Goal: Task Accomplishment & Management: Manage account settings

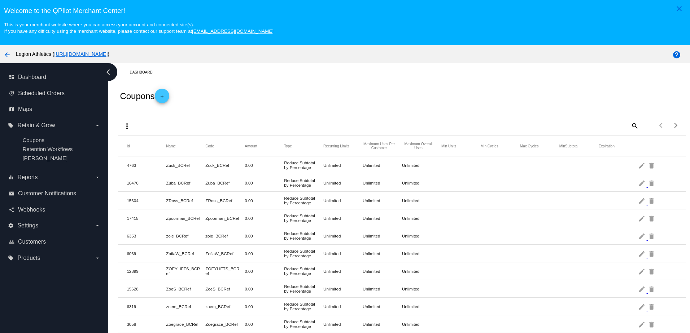
scroll to position [46, 0]
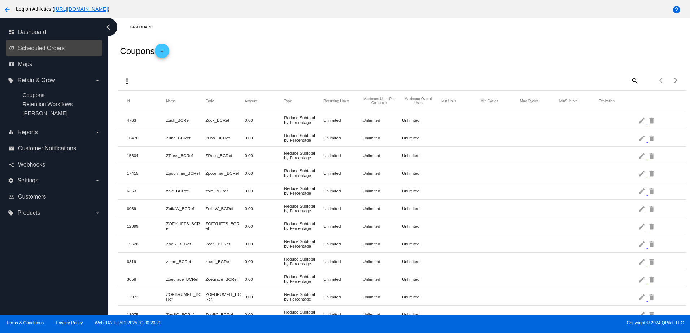
click at [57, 54] on link "update Scheduled Orders" at bounding box center [55, 49] width 92 height 12
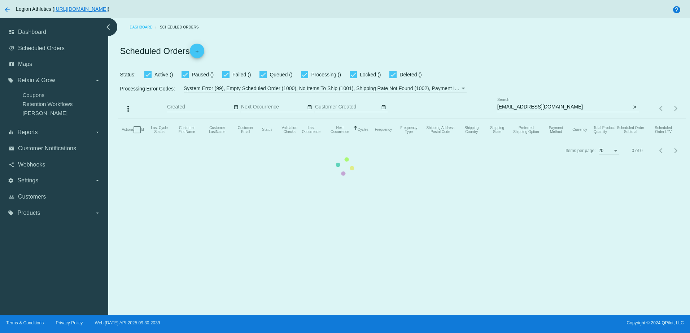
checkbox input "true"
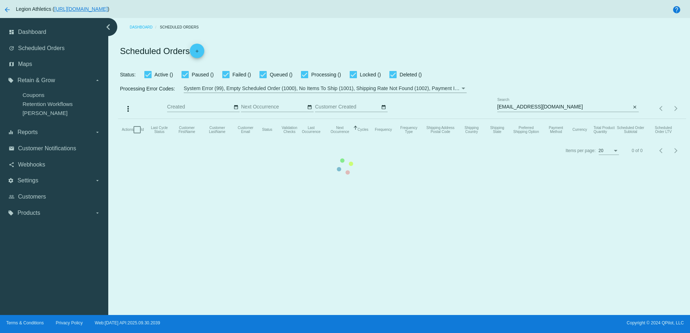
checkbox input "true"
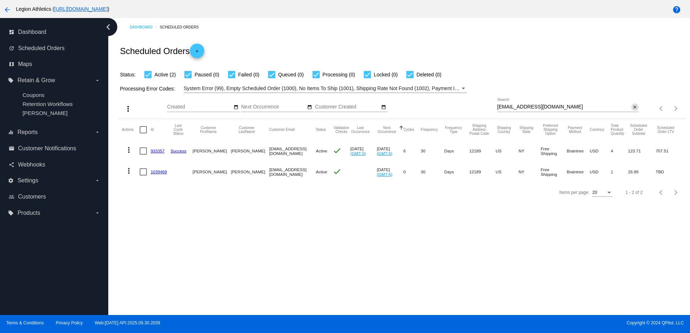
click at [632, 107] on mat-icon "close" at bounding box center [634, 108] width 5 height 6
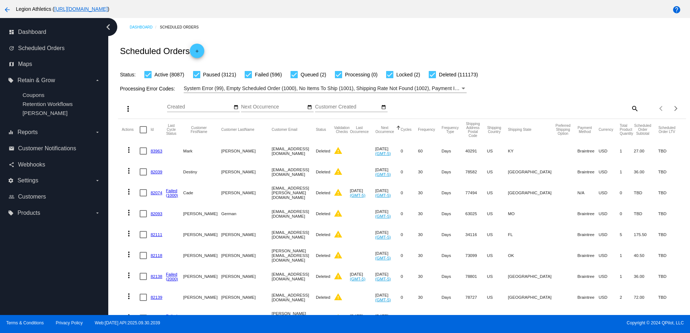
click at [630, 109] on mat-icon "search" at bounding box center [634, 108] width 9 height 11
drag, startPoint x: 587, startPoint y: 109, endPoint x: 584, endPoint y: 103, distance: 6.5
click at [587, 109] on input "Search" at bounding box center [567, 107] width 141 height 6
paste input "darrellmdrescher@gmail.com"
type input "darrellmdrescher@gmail.com"
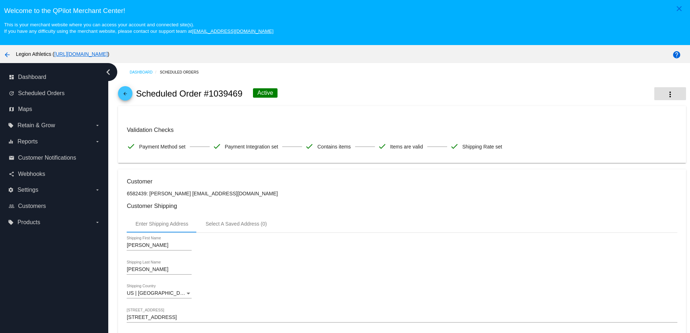
click at [666, 100] on button "more_vert" at bounding box center [670, 93] width 32 height 13
click at [603, 155] on span "Delete" at bounding box center [602, 153] width 14 height 6
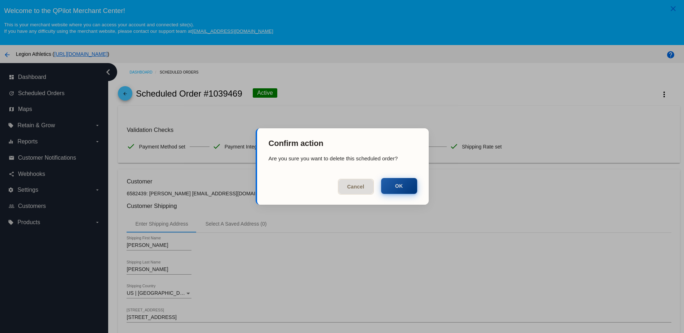
click at [402, 184] on button "OK" at bounding box center [399, 186] width 36 height 16
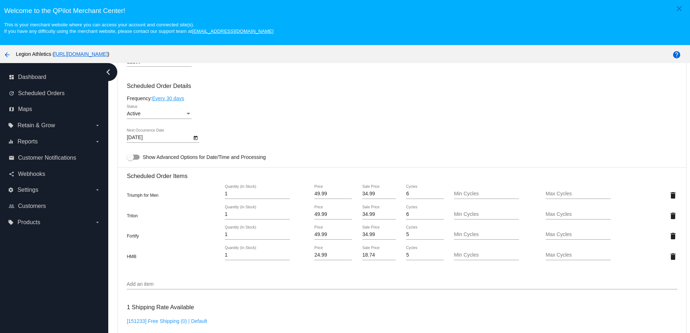
scroll to position [433, 0]
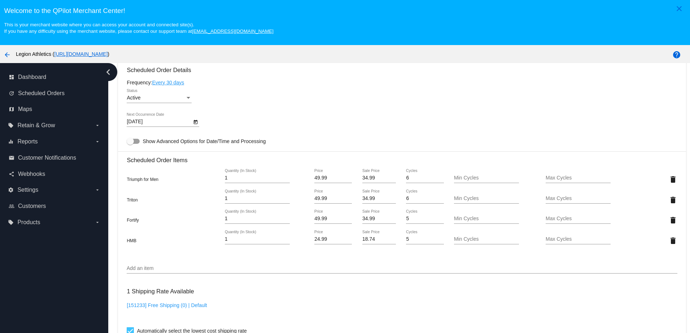
click at [156, 272] on input "Add an item" at bounding box center [402, 269] width 550 height 6
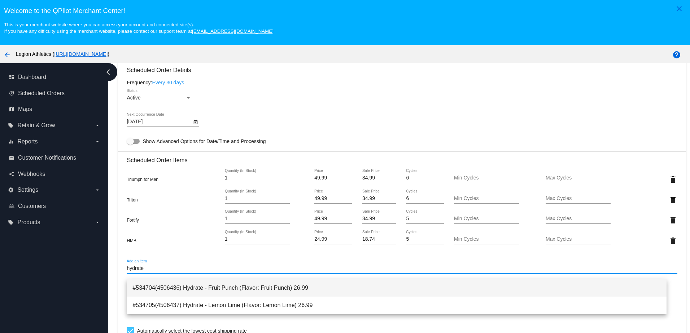
type input "hydrate"
click at [162, 289] on span "#534704(4506436) Hydrate - Fruit Punch (Flavor: Fruit Punch) 26.99" at bounding box center [396, 287] width 528 height 17
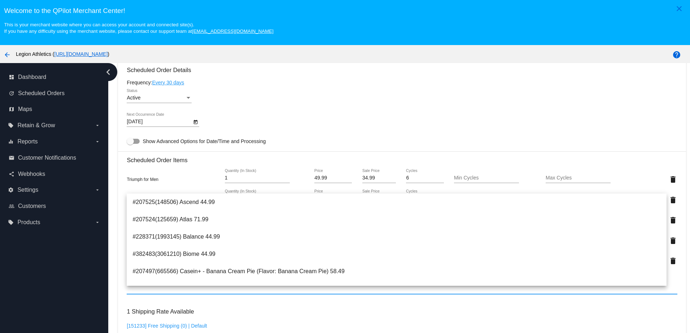
click at [408, 97] on div "Active Status" at bounding box center [402, 99] width 550 height 21
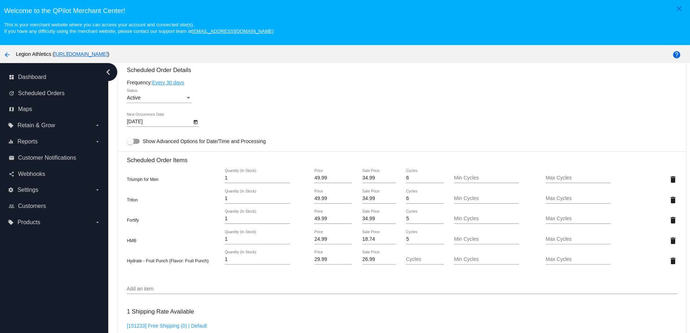
click at [364, 263] on input "26.99" at bounding box center [379, 260] width 34 height 6
type input "20.99"
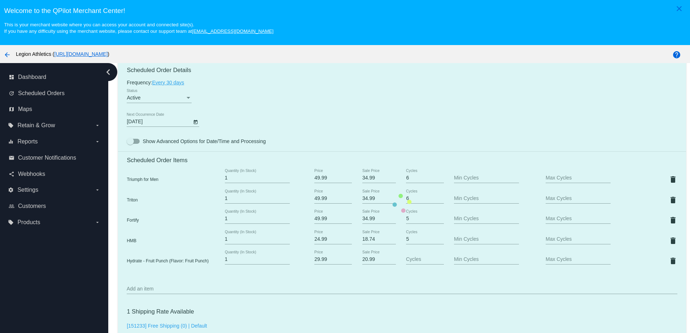
click at [365, 139] on mat-card "Customer 6582439: [PERSON_NAME] [EMAIL_ADDRESS][DOMAIN_NAME] Customer Shipping …" at bounding box center [401, 203] width 567 height 803
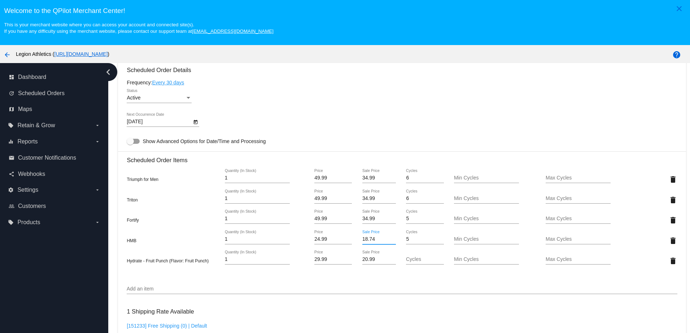
drag, startPoint x: 369, startPoint y: 245, endPoint x: 344, endPoint y: 245, distance: 25.6
click at [344, 245] on div "HMB 1 Quantity (In Stock) 24.99 Price 18.74 Sale Price 5 Cycles Min Cycles Max …" at bounding box center [402, 240] width 550 height 21
type input "17.49"
click at [326, 148] on mat-card "Customer 6582439: [PERSON_NAME] [EMAIL_ADDRESS][DOMAIN_NAME] Customer Shipping …" at bounding box center [401, 203] width 567 height 803
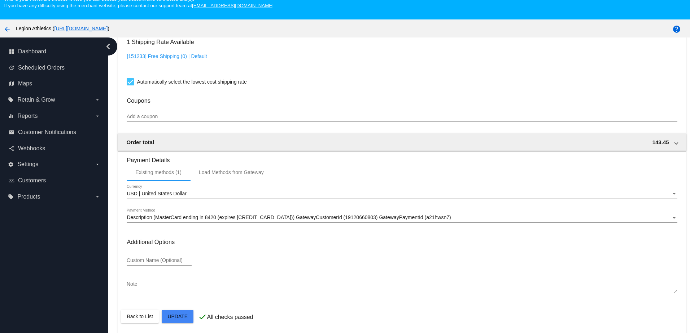
scroll to position [46, 0]
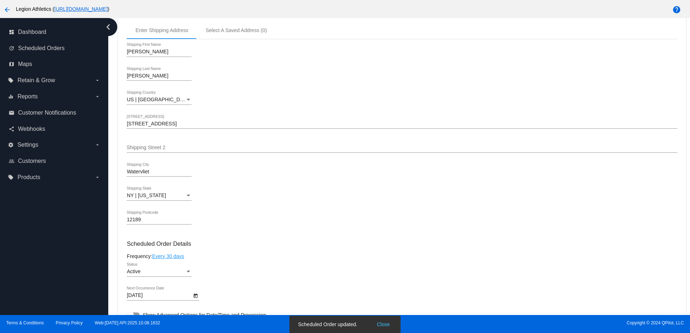
scroll to position [0, 0]
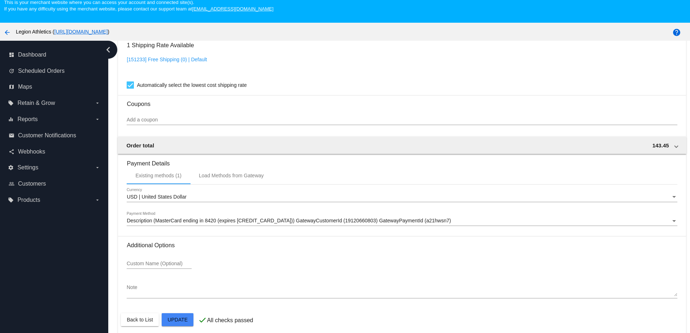
scroll to position [46, 0]
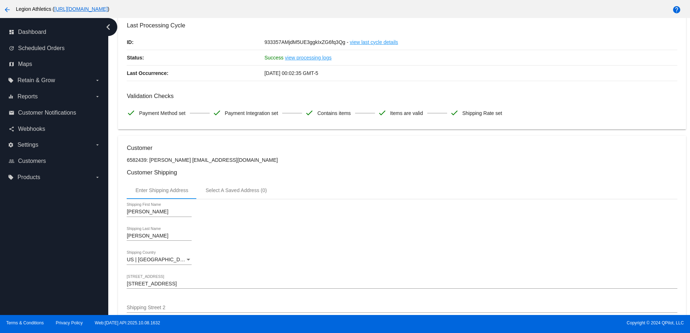
scroll to position [0, 0]
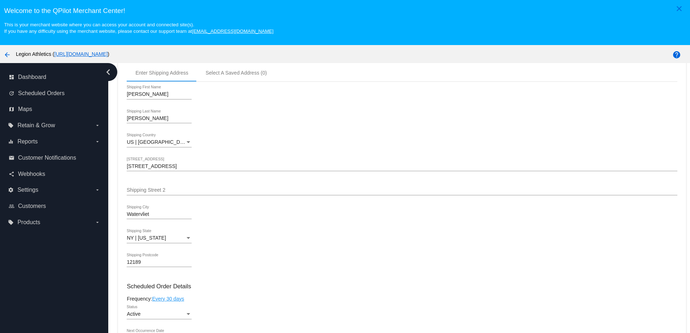
scroll to position [469, 0]
